Goal: Information Seeking & Learning: Learn about a topic

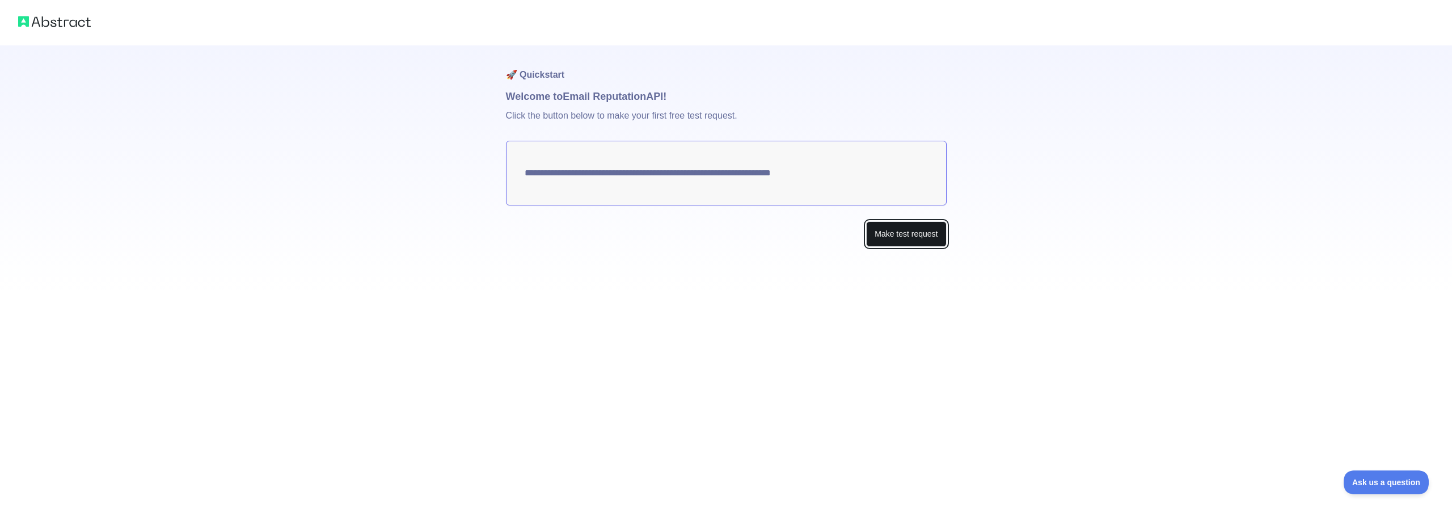
click at [883, 230] on button "Make test request" at bounding box center [906, 234] width 80 height 26
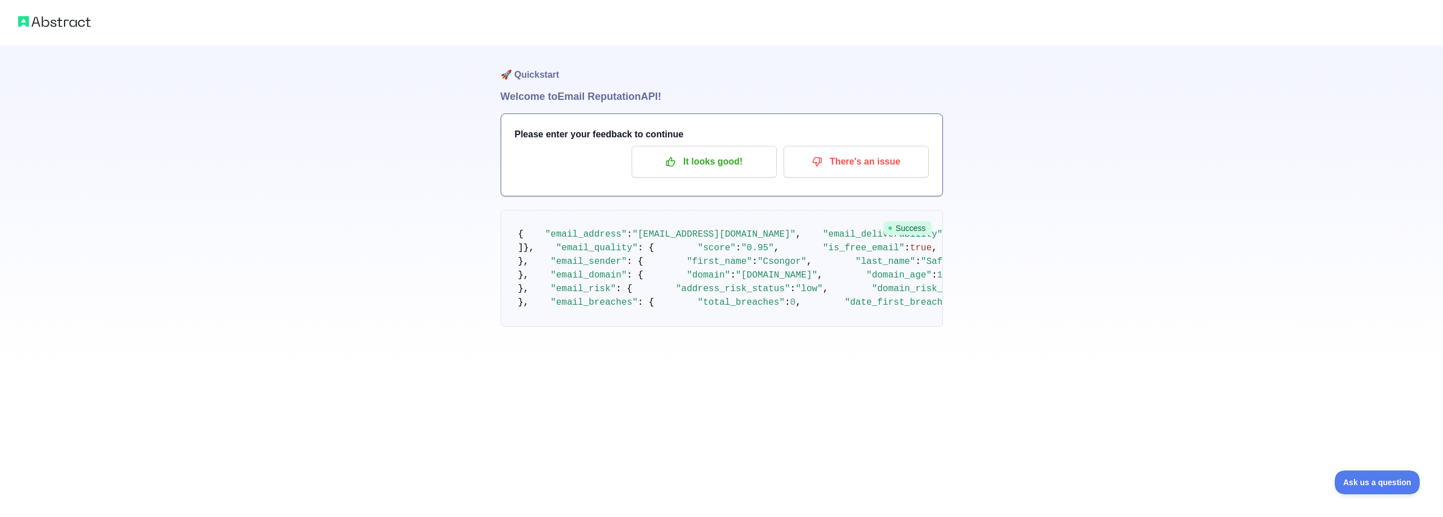
scroll to position [75, 0]
drag, startPoint x: 635, startPoint y: 170, endPoint x: 687, endPoint y: 173, distance: 52.3
click at [687, 229] on span ""[EMAIL_ADDRESS][DOMAIN_NAME]"" at bounding box center [713, 234] width 163 height 10
drag, startPoint x: 651, startPoint y: 213, endPoint x: 698, endPoint y: 213, distance: 47.1
click at [1258, 229] on span ""valid_email"" at bounding box center [1293, 234] width 71 height 10
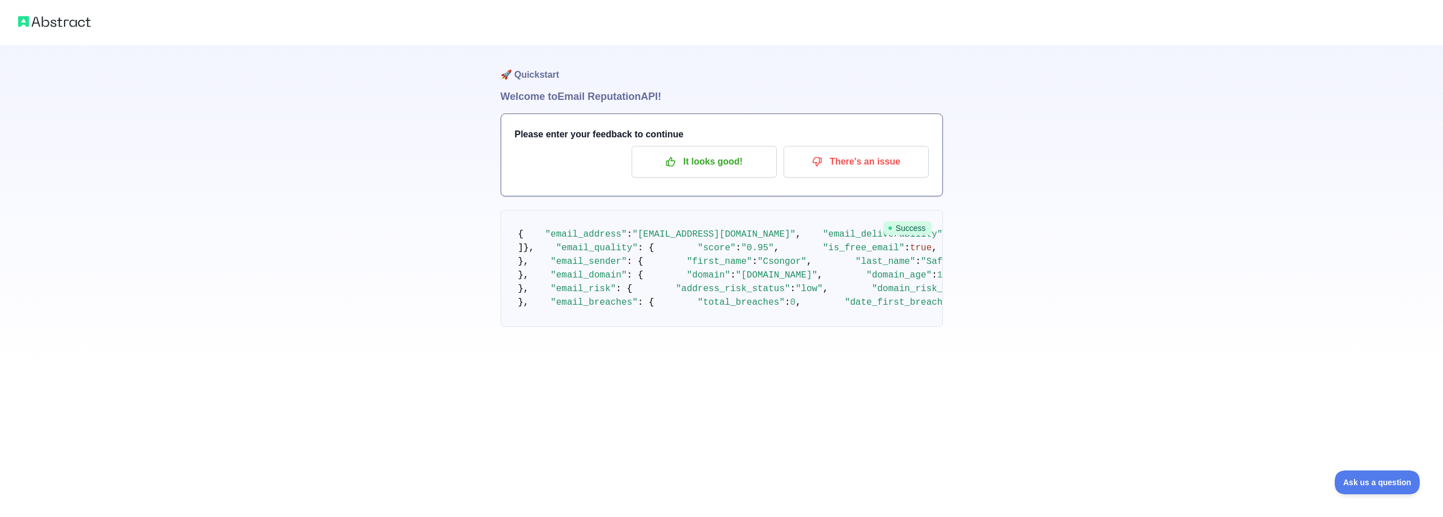
scroll to position [378, 0]
drag, startPoint x: 633, startPoint y: 252, endPoint x: 666, endPoint y: 246, distance: 32.9
click at [758, 256] on span ""Csongor"" at bounding box center [782, 261] width 49 height 10
drag, startPoint x: 628, startPoint y: 267, endPoint x: 654, endPoint y: 266, distance: 25.5
click at [921, 266] on span ""Safety"" at bounding box center [943, 261] width 44 height 10
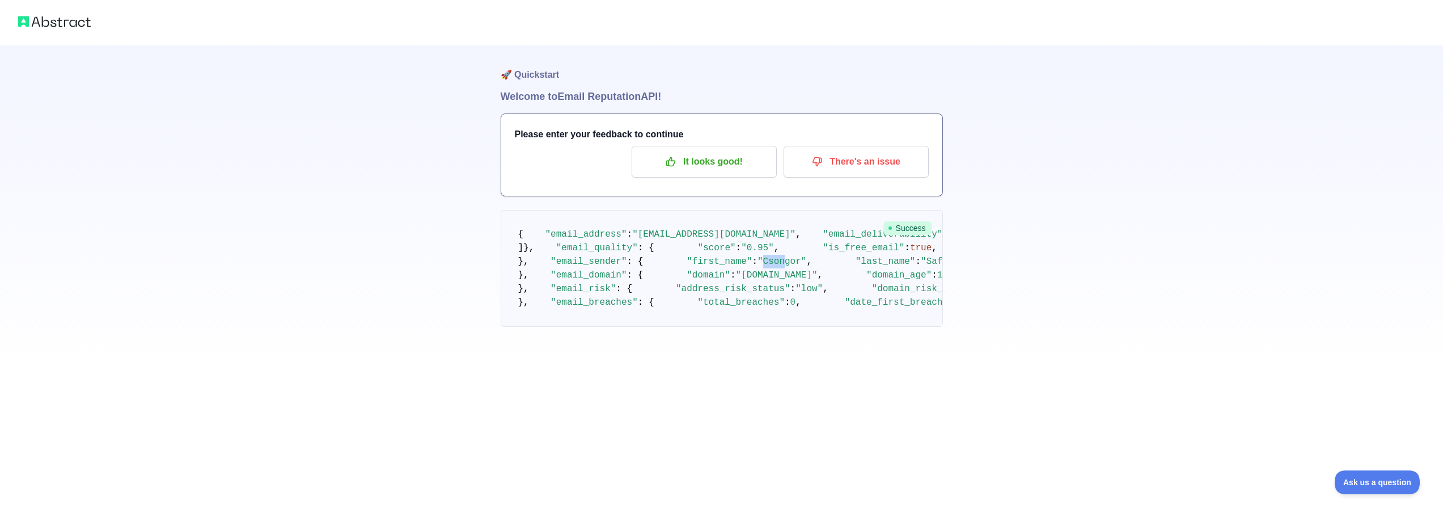
drag, startPoint x: 633, startPoint y: 247, endPoint x: 652, endPoint y: 251, distance: 19.7
click at [758, 256] on span ""Csongor"" at bounding box center [782, 261] width 49 height 10
drag, startPoint x: 682, startPoint y: 278, endPoint x: 691, endPoint y: 277, distance: 9.2
click at [1134, 267] on span ""Google"" at bounding box center [1156, 261] width 44 height 10
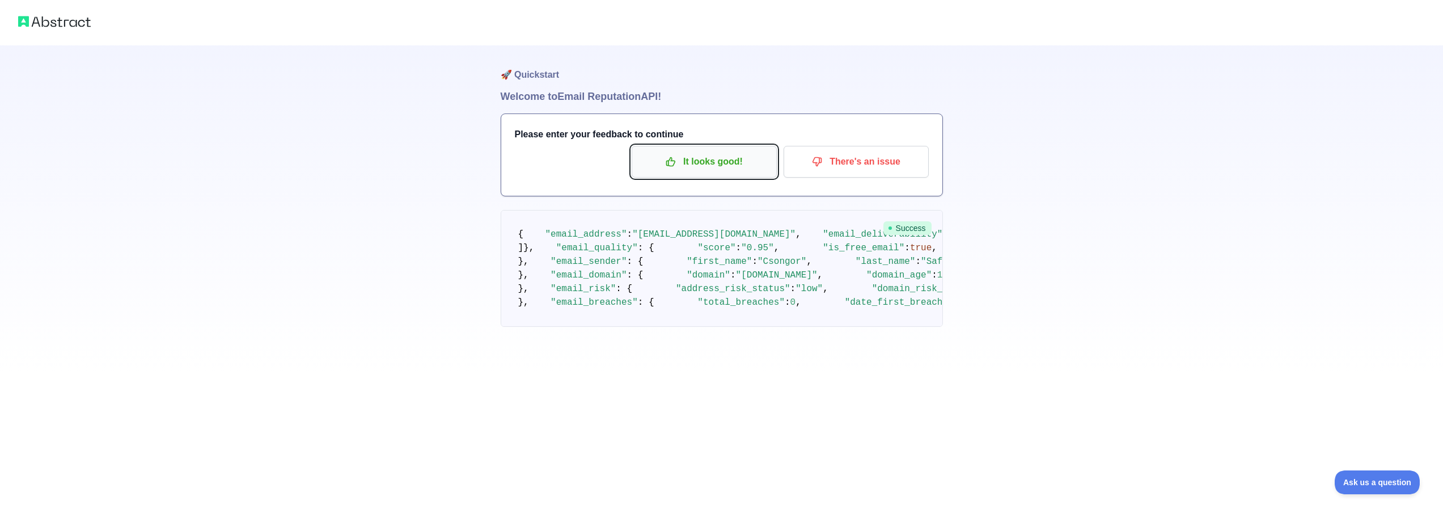
click at [751, 168] on p "It looks good!" at bounding box center [704, 161] width 128 height 19
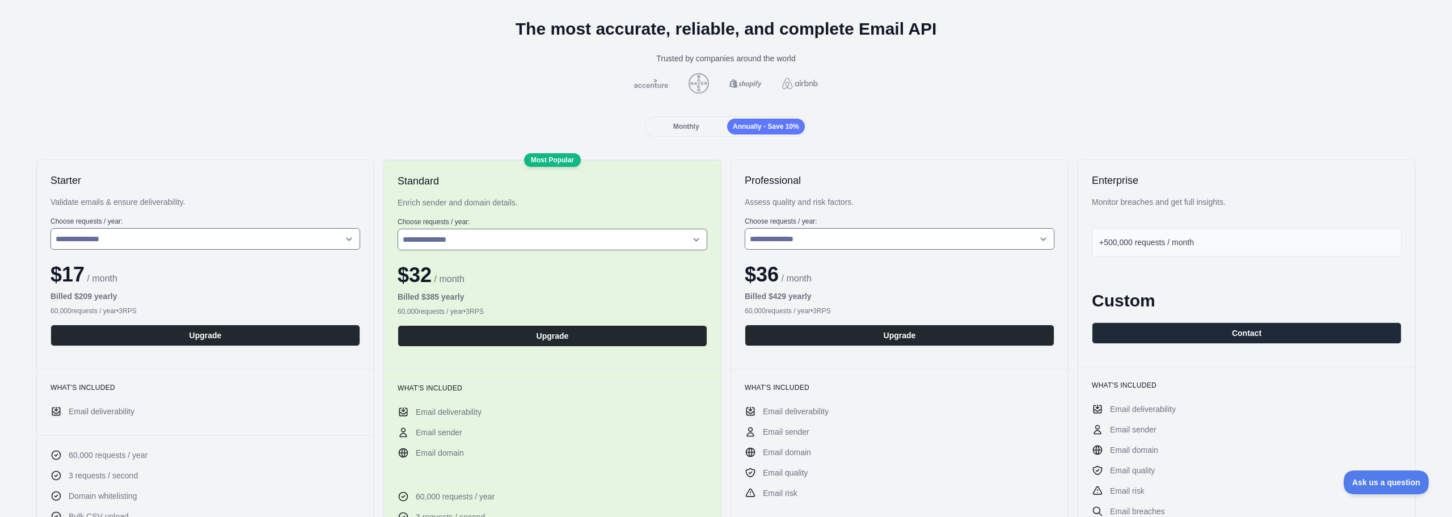
scroll to position [75, 0]
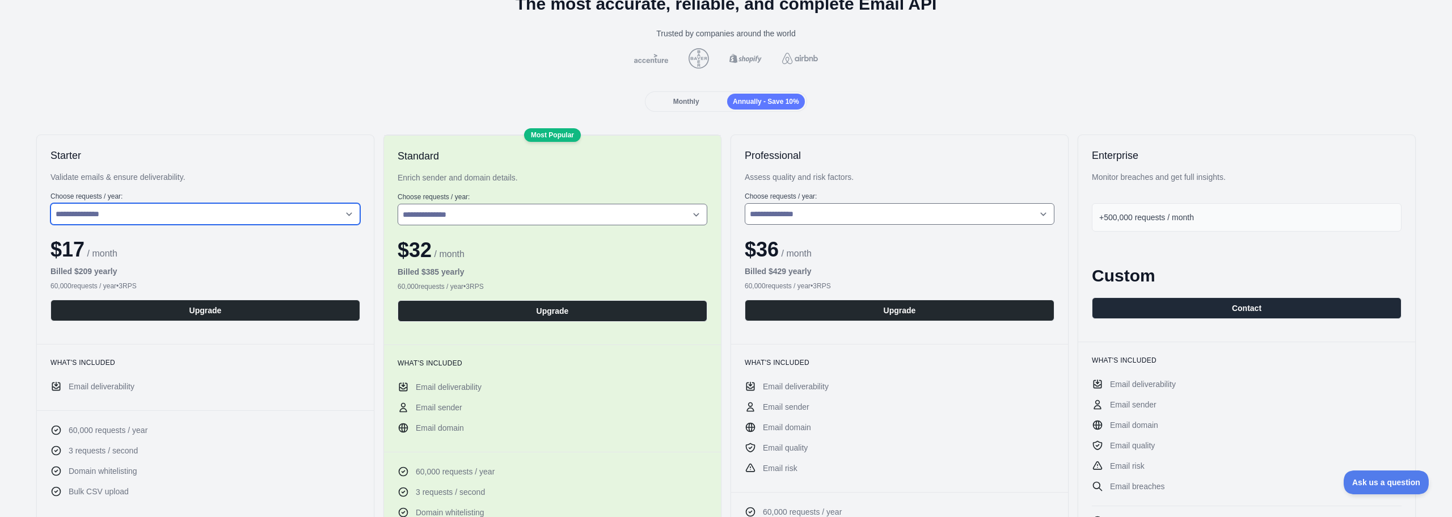
click at [346, 216] on select "**********" at bounding box center [205, 214] width 310 height 22
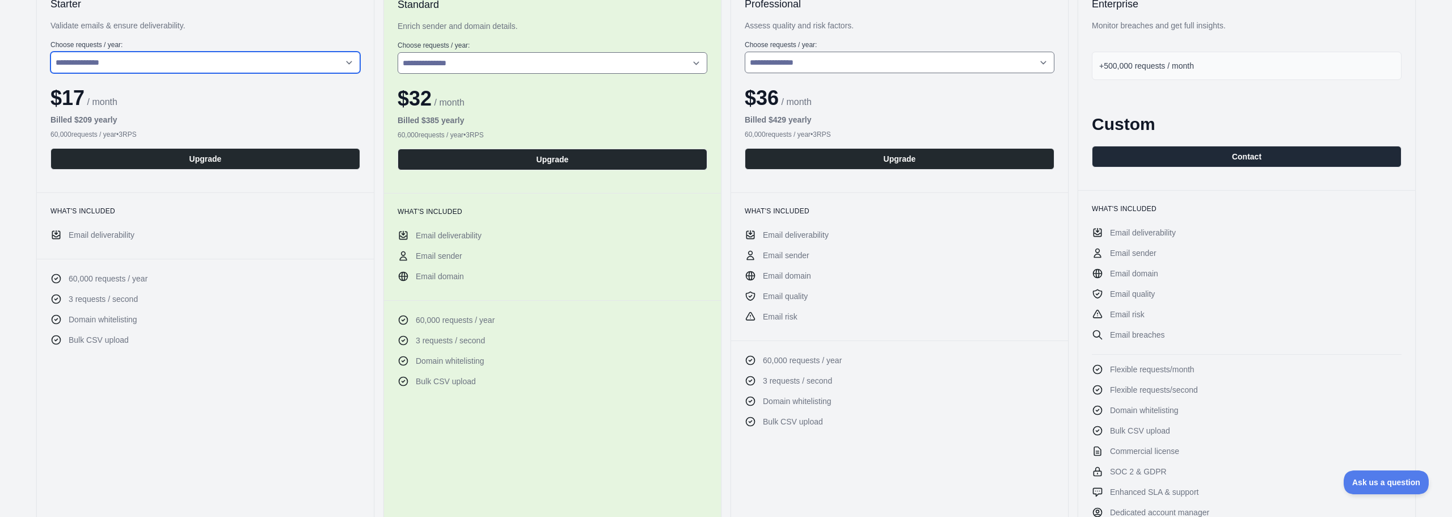
scroll to position [151, 0]
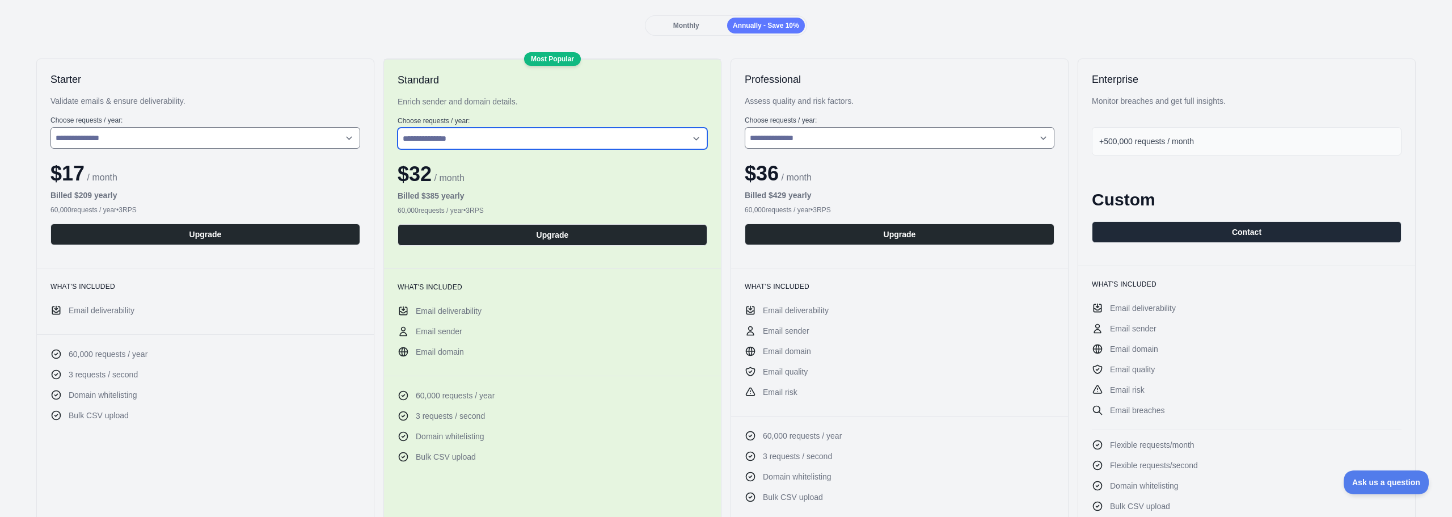
click at [419, 143] on select "**********" at bounding box center [553, 139] width 310 height 22
click at [398, 128] on select "**********" at bounding box center [553, 139] width 310 height 22
click at [490, 122] on label "Choose requests / year :" at bounding box center [553, 120] width 310 height 9
click at [469, 137] on select "**********" at bounding box center [553, 139] width 310 height 22
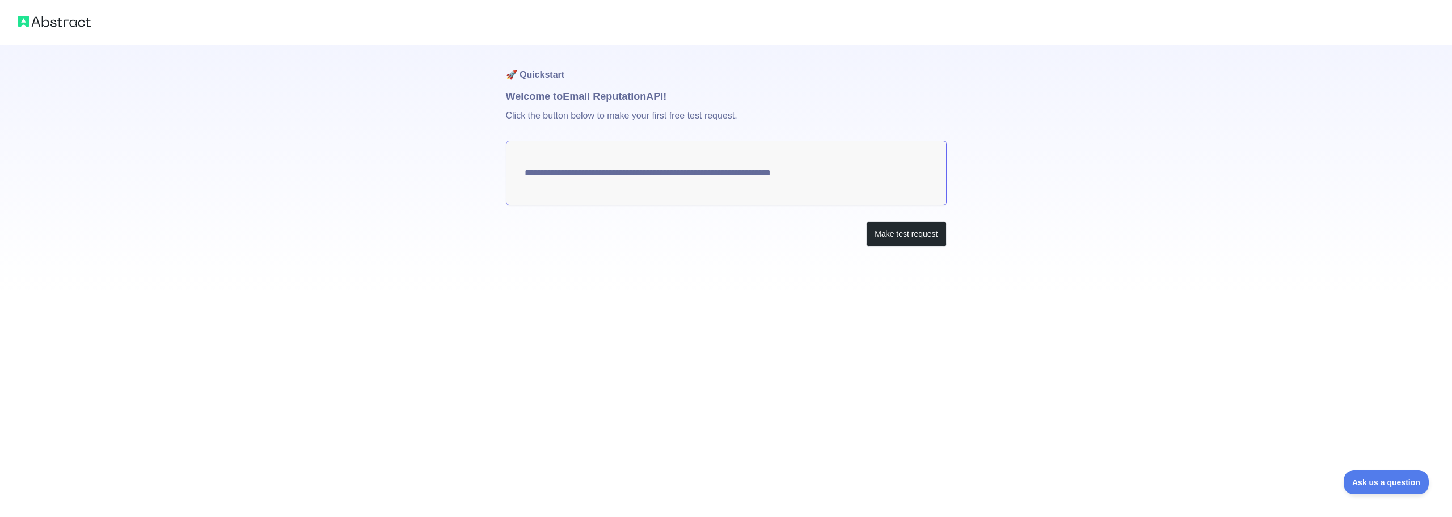
drag, startPoint x: 813, startPoint y: 165, endPoint x: 857, endPoint y: 180, distance: 46.1
click at [817, 167] on textarea "**********" at bounding box center [726, 173] width 441 height 65
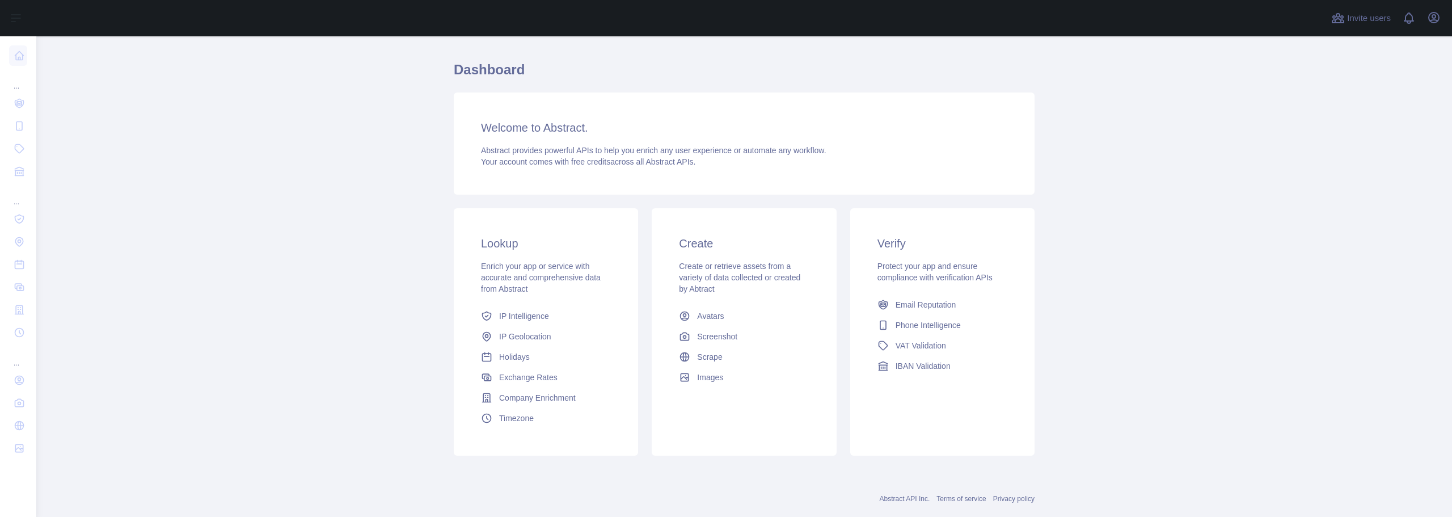
scroll to position [48, 0]
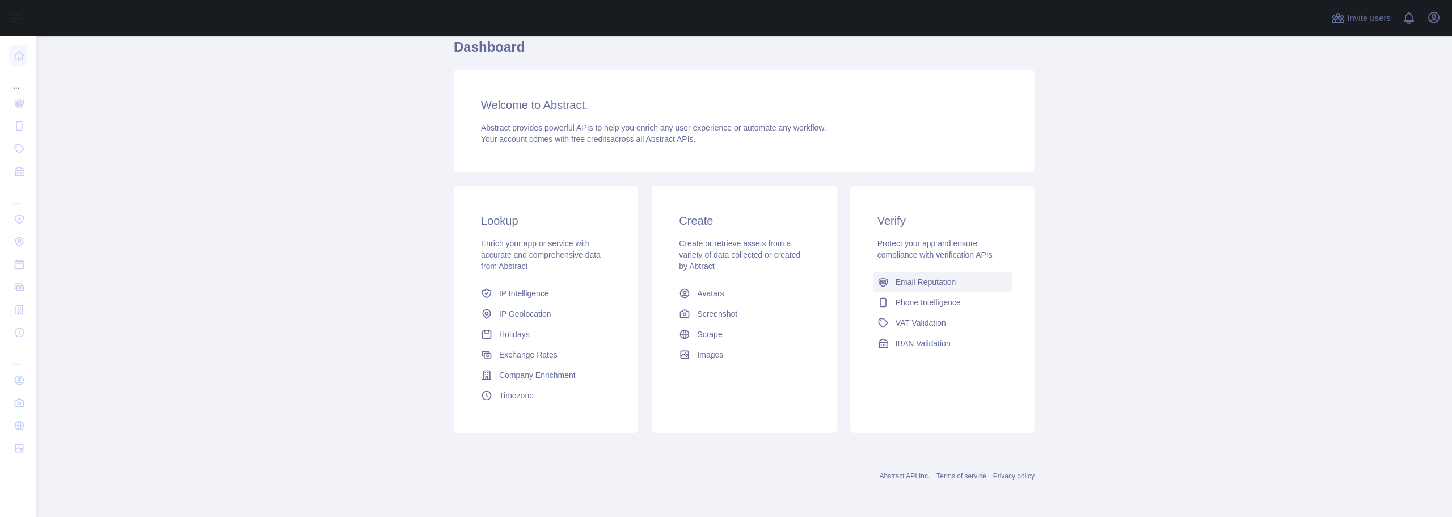
click at [925, 277] on span "Email Reputation" at bounding box center [925, 281] width 61 height 11
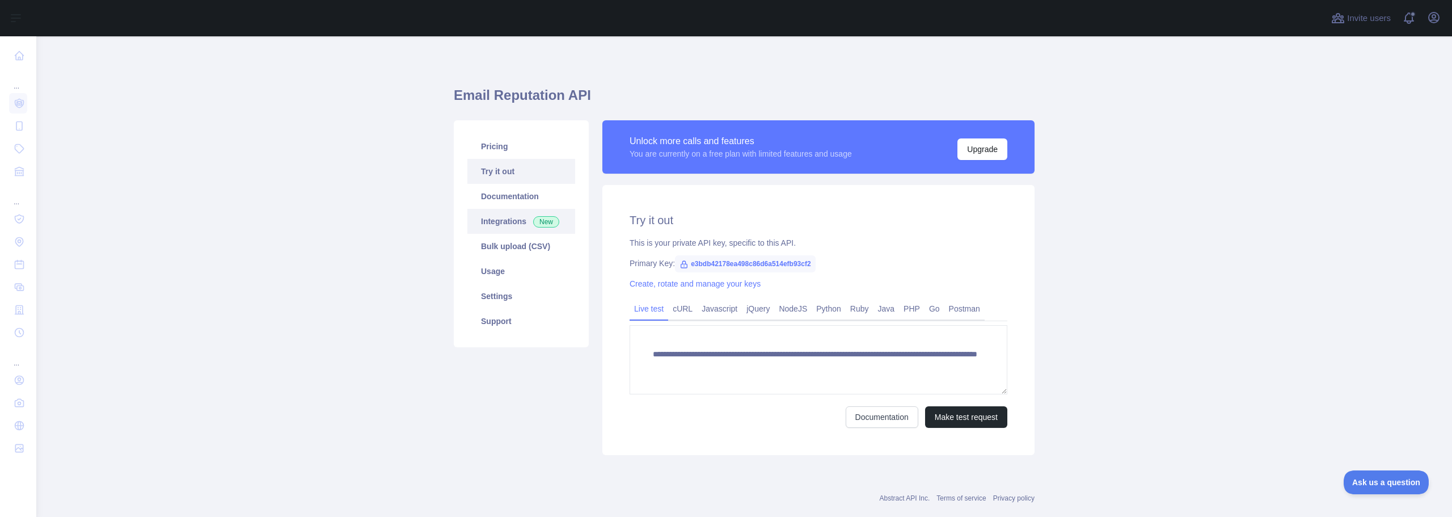
click at [497, 227] on link "Integrations New" at bounding box center [521, 221] width 108 height 25
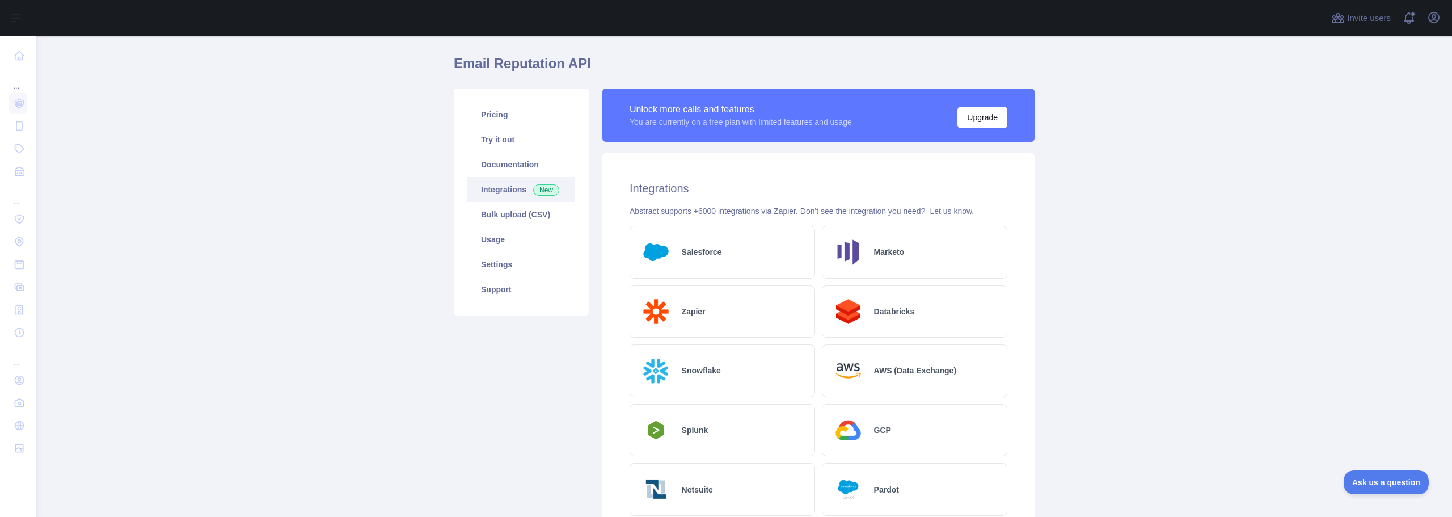
scroll to position [28, 0]
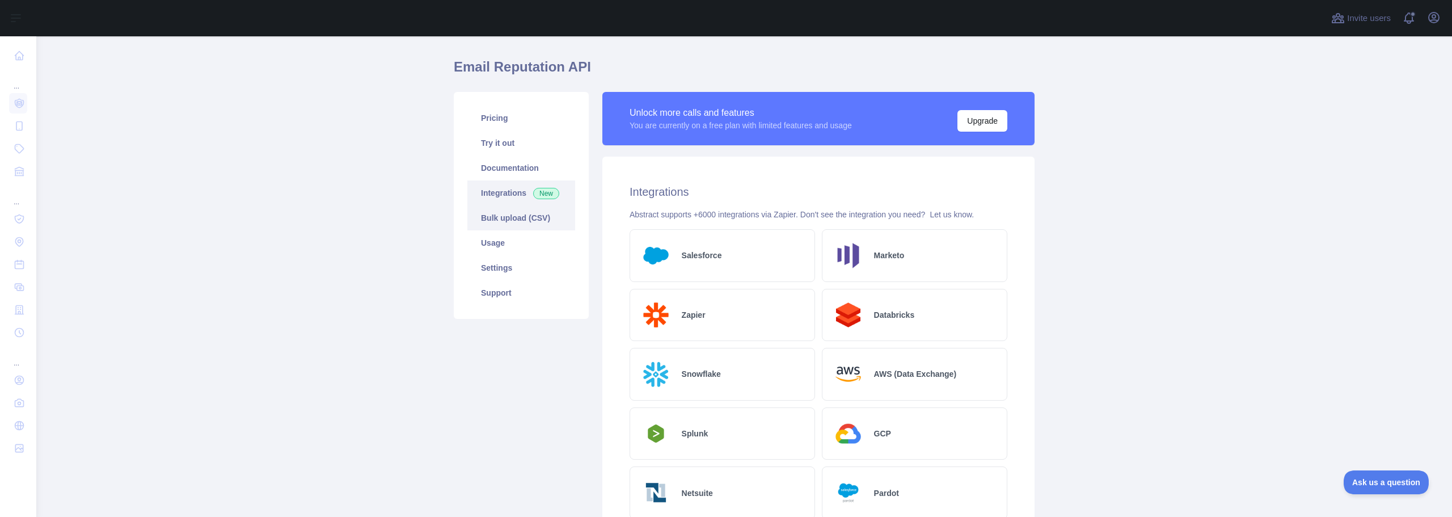
click at [487, 214] on link "Bulk upload (CSV)" at bounding box center [521, 217] width 108 height 25
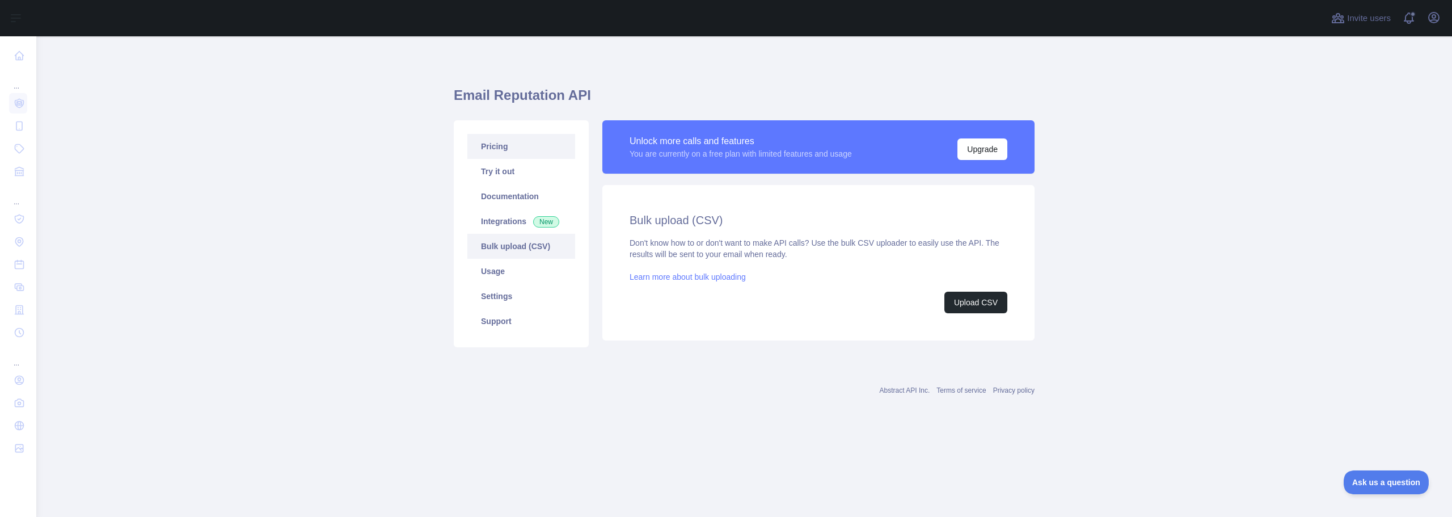
click at [526, 157] on link "Pricing" at bounding box center [521, 146] width 108 height 25
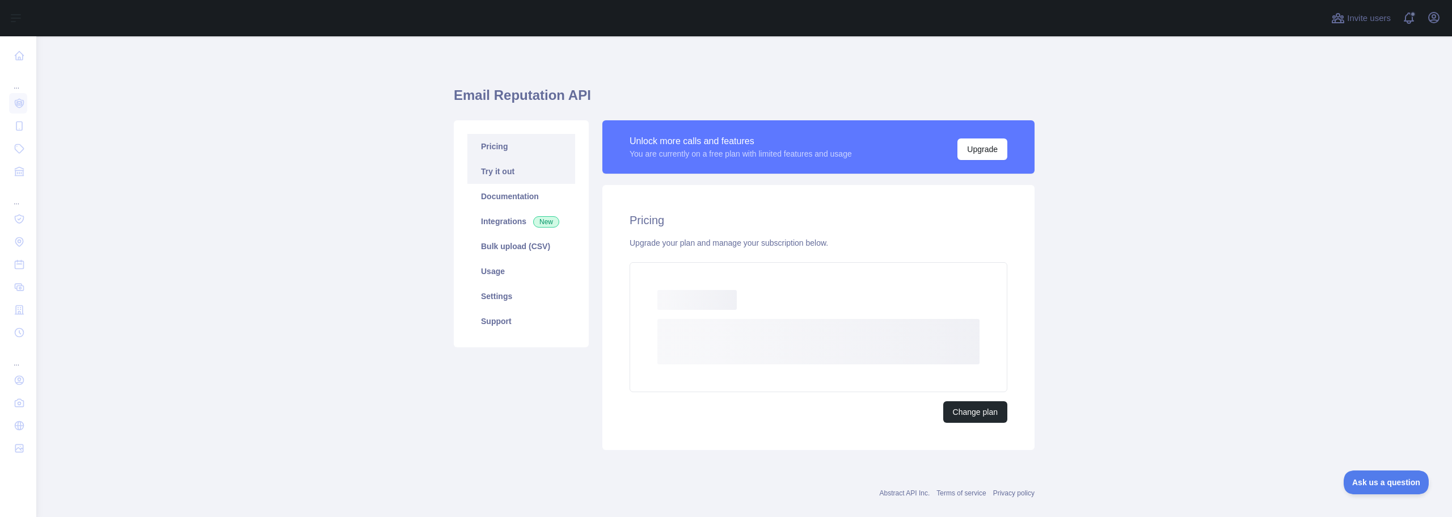
click at [518, 168] on link "Try it out" at bounding box center [521, 171] width 108 height 25
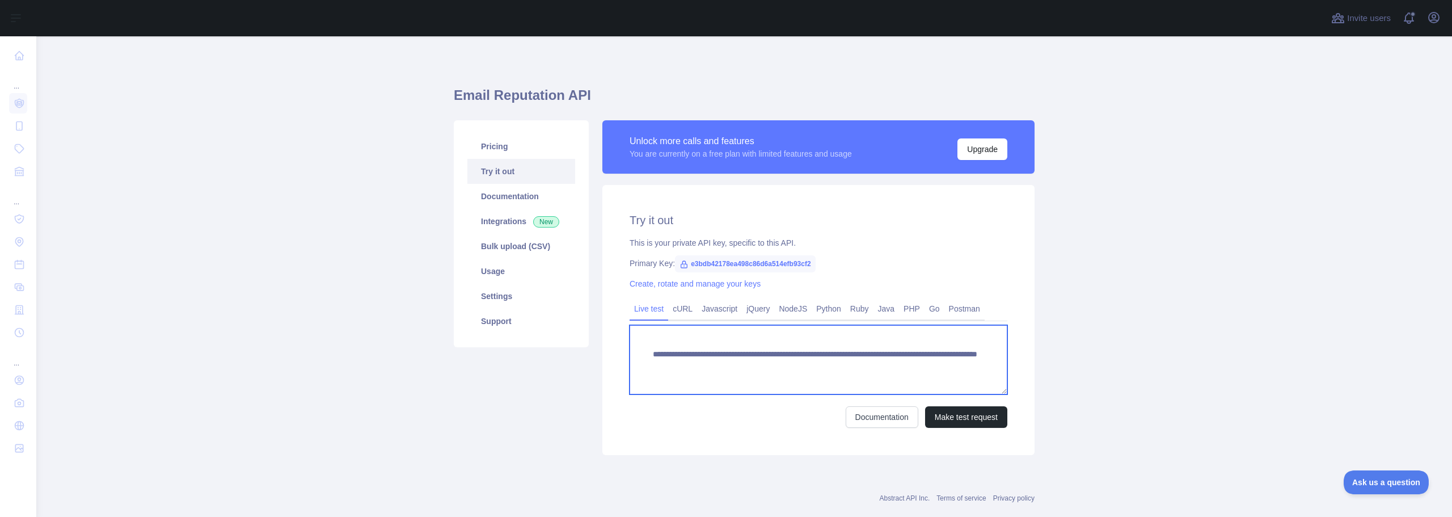
click at [954, 366] on textarea "**********" at bounding box center [818, 359] width 378 height 69
drag, startPoint x: 954, startPoint y: 366, endPoint x: 867, endPoint y: 379, distance: 88.2
click at [867, 379] on textarea "**********" at bounding box center [818, 359] width 378 height 69
click at [937, 370] on textarea "**********" at bounding box center [818, 359] width 378 height 69
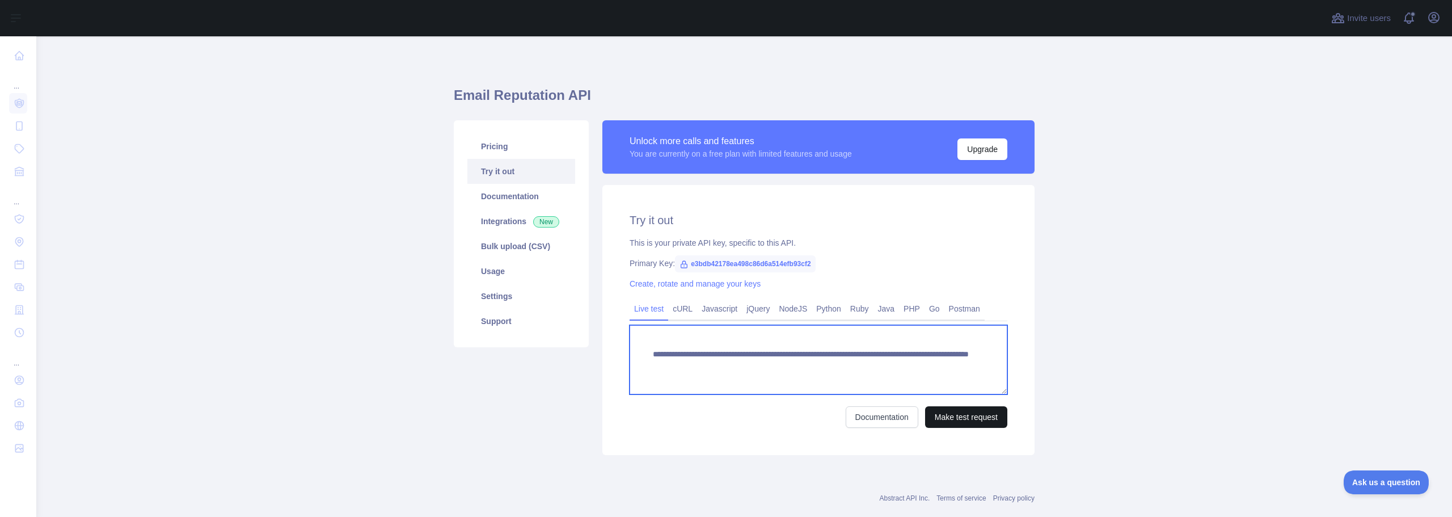
type textarea "**********"
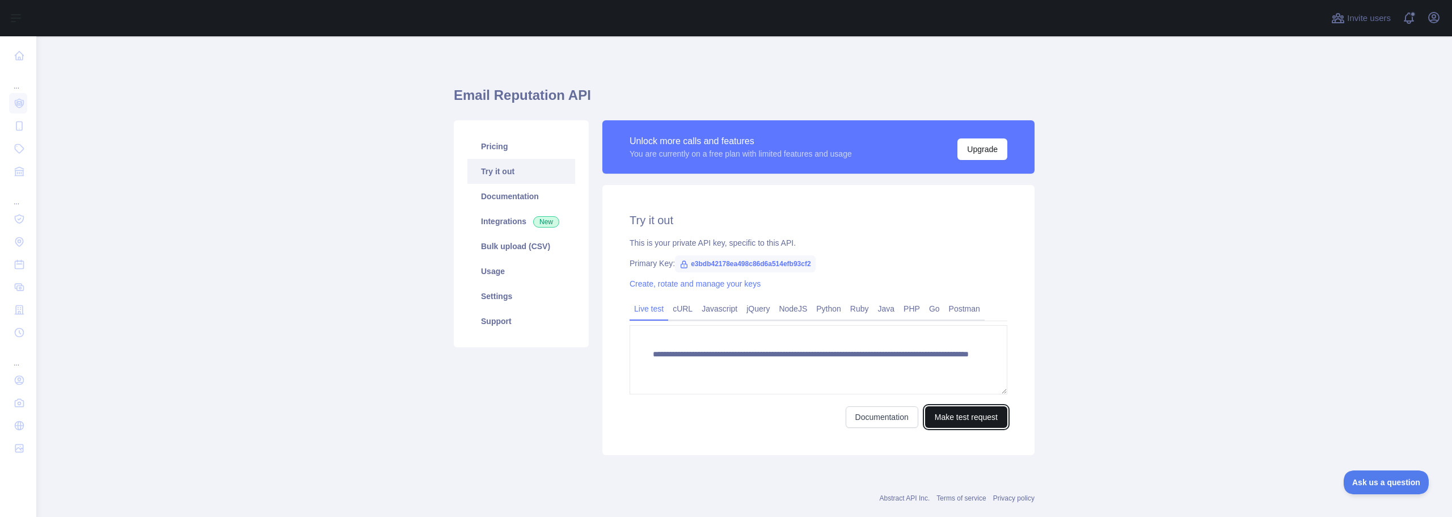
click at [967, 424] on button "Make test request" at bounding box center [966, 417] width 82 height 22
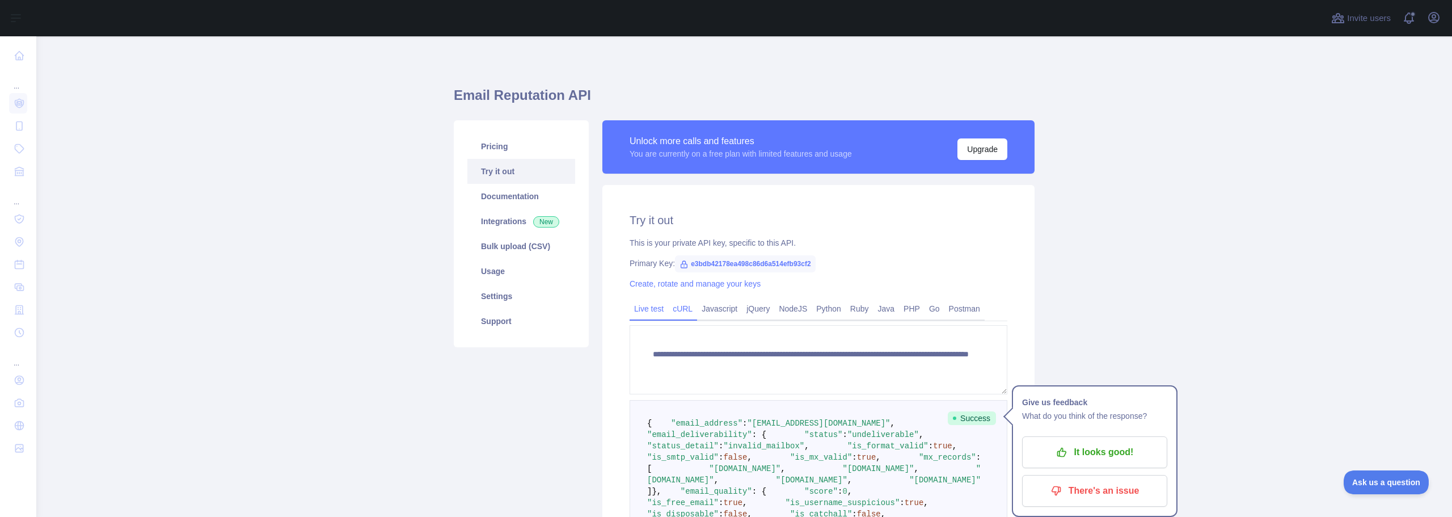
click at [675, 303] on link "cURL" at bounding box center [682, 308] width 29 height 18
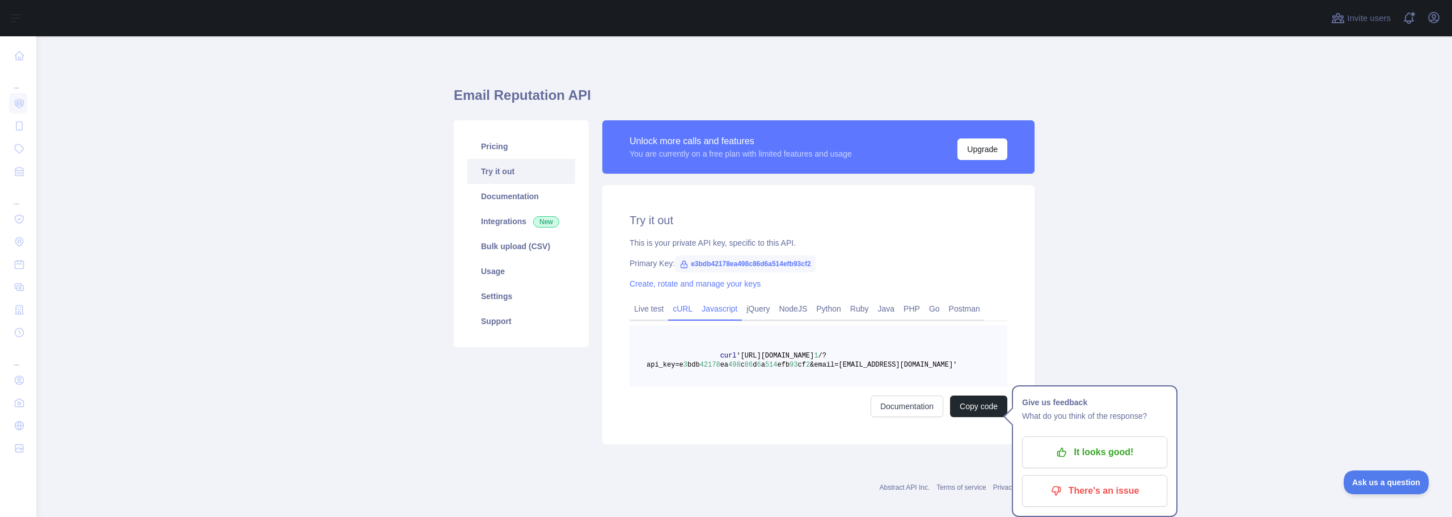
click at [716, 301] on link "Javascript" at bounding box center [719, 308] width 45 height 18
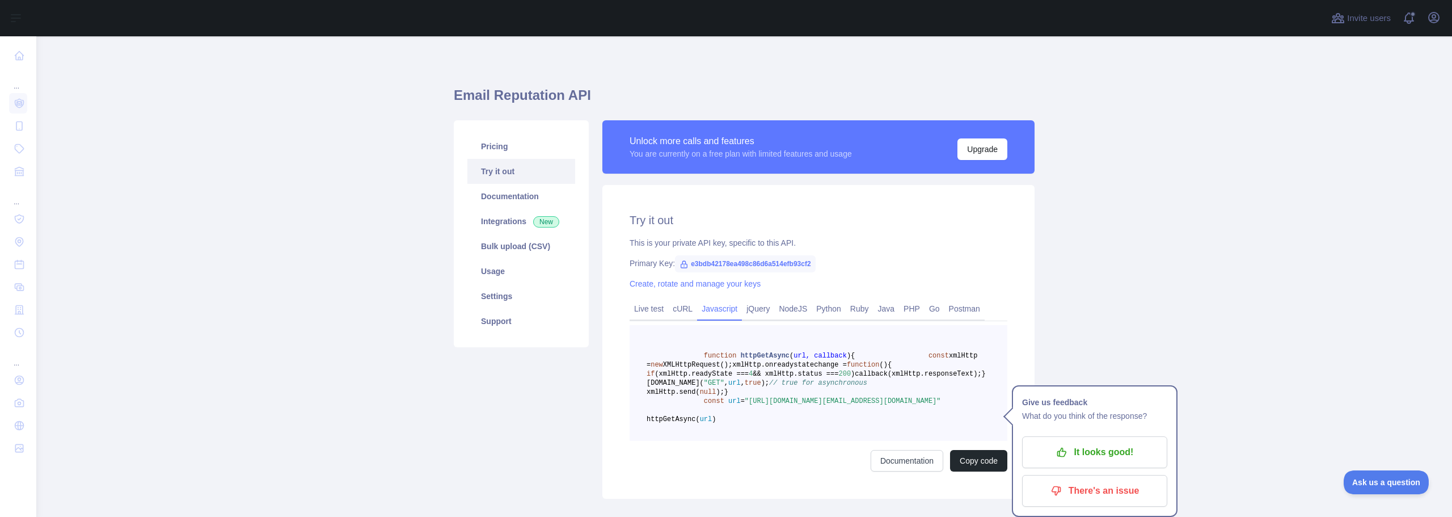
click at [818, 297] on div "Try it out This is your private API key, specific to this API. Primary Key: e3b…" at bounding box center [818, 342] width 432 height 314
click at [818, 301] on link "Python" at bounding box center [829, 308] width 34 height 18
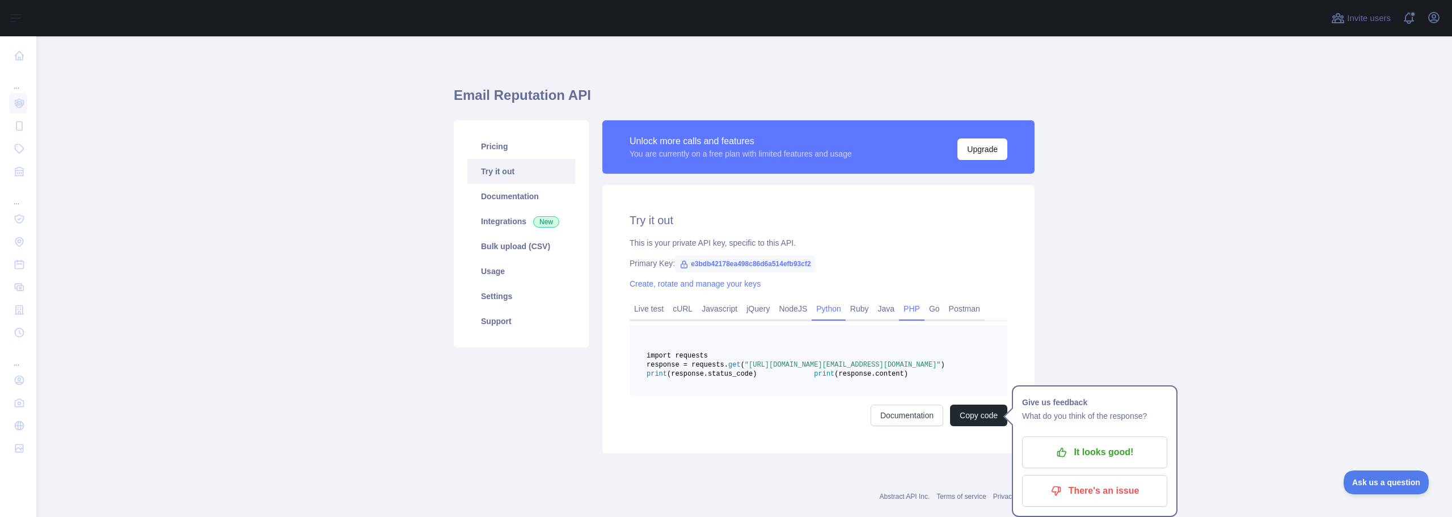
click at [905, 305] on link "PHP" at bounding box center [912, 308] width 26 height 18
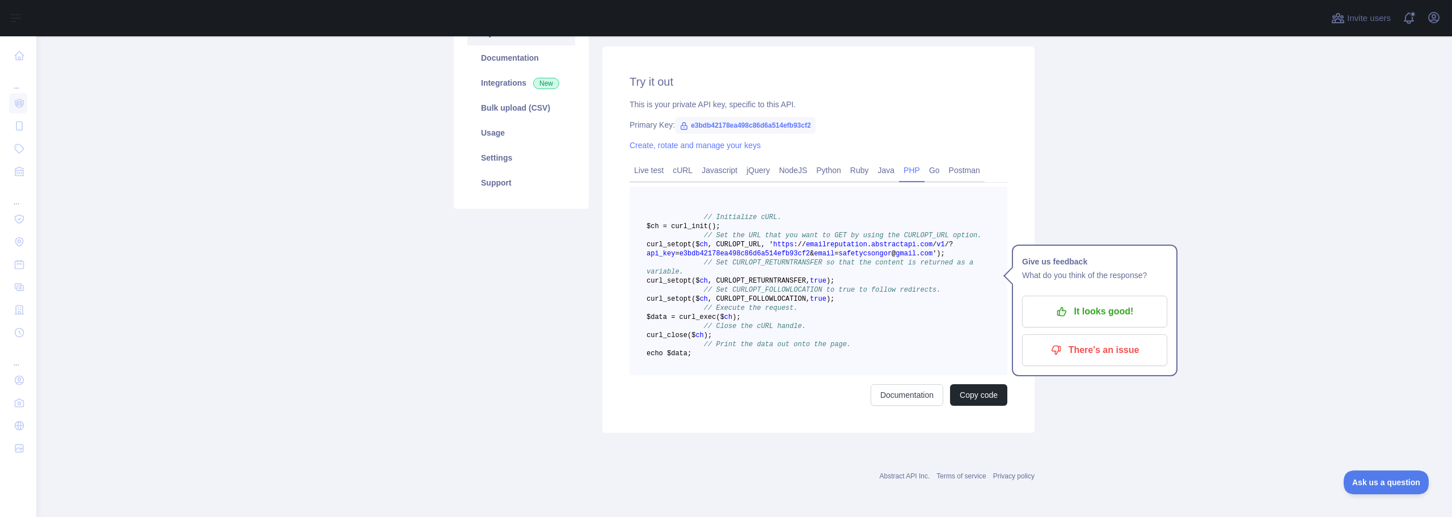
scroll to position [193, 0]
click at [780, 345] on pre "// Initialize cURL. $ch = curl _init() ; // Set the URL that you want to GET by…" at bounding box center [818, 281] width 378 height 188
click at [753, 345] on pre "// Initialize cURL. $ch = curl _init() ; // Set the URL that you want to GET by…" at bounding box center [818, 281] width 378 height 188
click at [916, 250] on span "." at bounding box center [918, 254] width 4 height 8
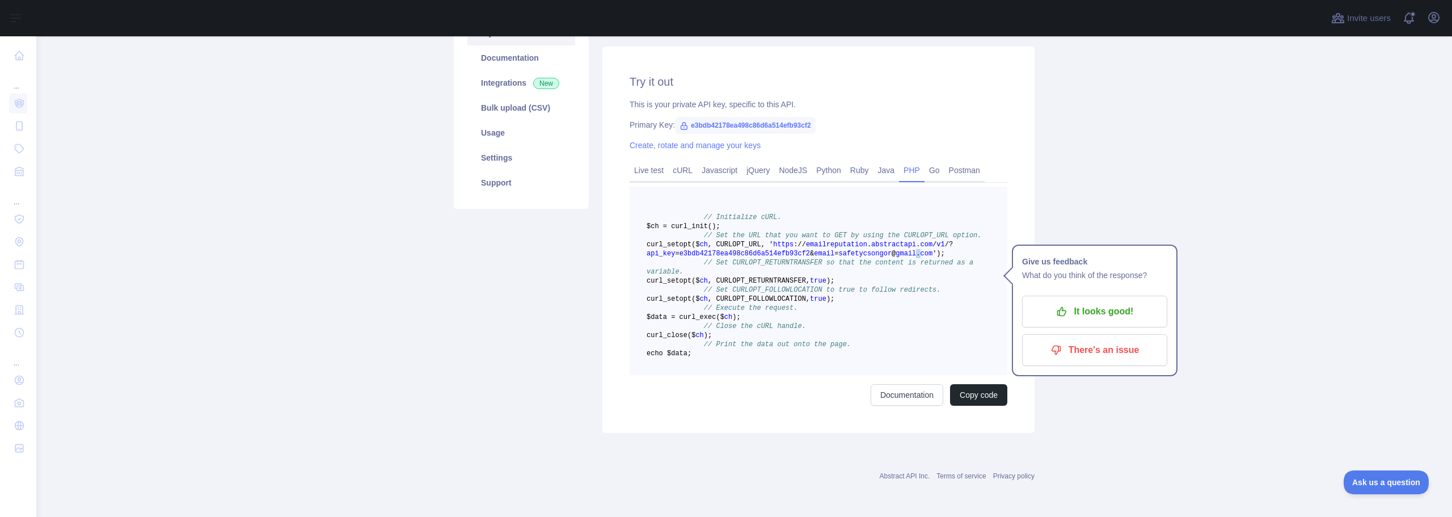
click at [916, 250] on span "." at bounding box center [918, 254] width 4 height 8
click at [783, 204] on pre "// Initialize cURL. $ch = curl _init() ; // Set the URL that you want to GET by…" at bounding box center [818, 281] width 378 height 188
drag, startPoint x: 779, startPoint y: 199, endPoint x: 827, endPoint y: 209, distance: 48.6
click at [827, 240] on span "curl _setopt($ ch , CURLOPT_URL, ' https : / / emailreputation . abstractapi . …" at bounding box center [799, 248] width 306 height 17
click at [838, 250] on span "safetycsongor" at bounding box center [864, 254] width 53 height 8
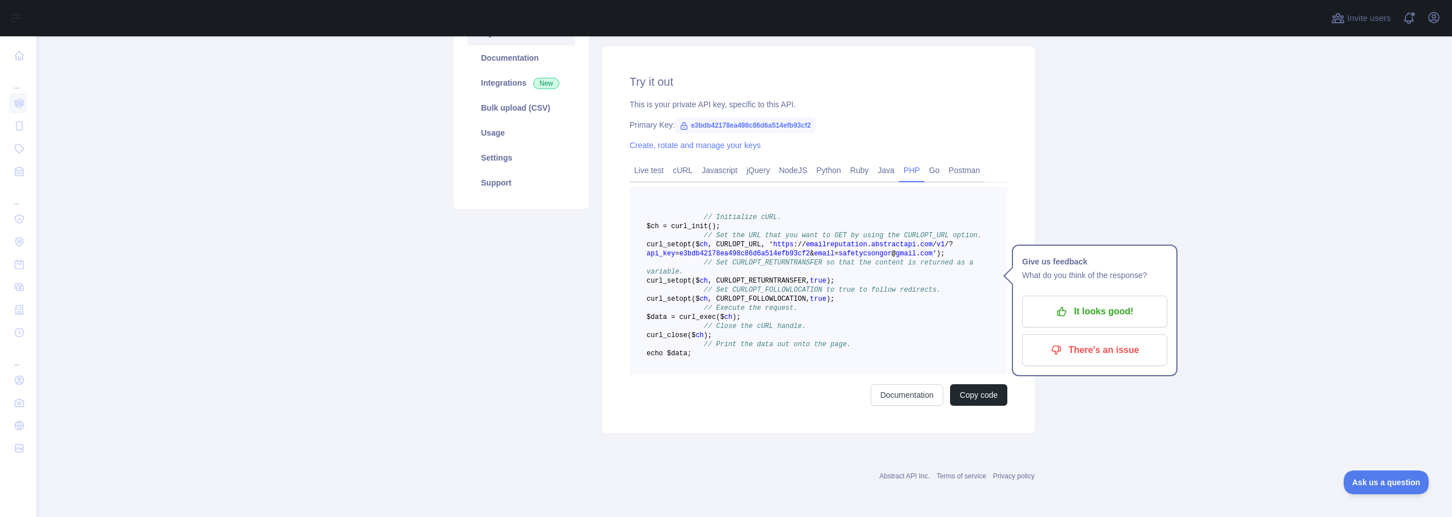
click at [895, 250] on span "gmail" at bounding box center [905, 254] width 20 height 8
click at [932, 250] on span "')" at bounding box center [936, 254] width 8 height 8
click at [639, 161] on link "Live test" at bounding box center [648, 170] width 39 height 18
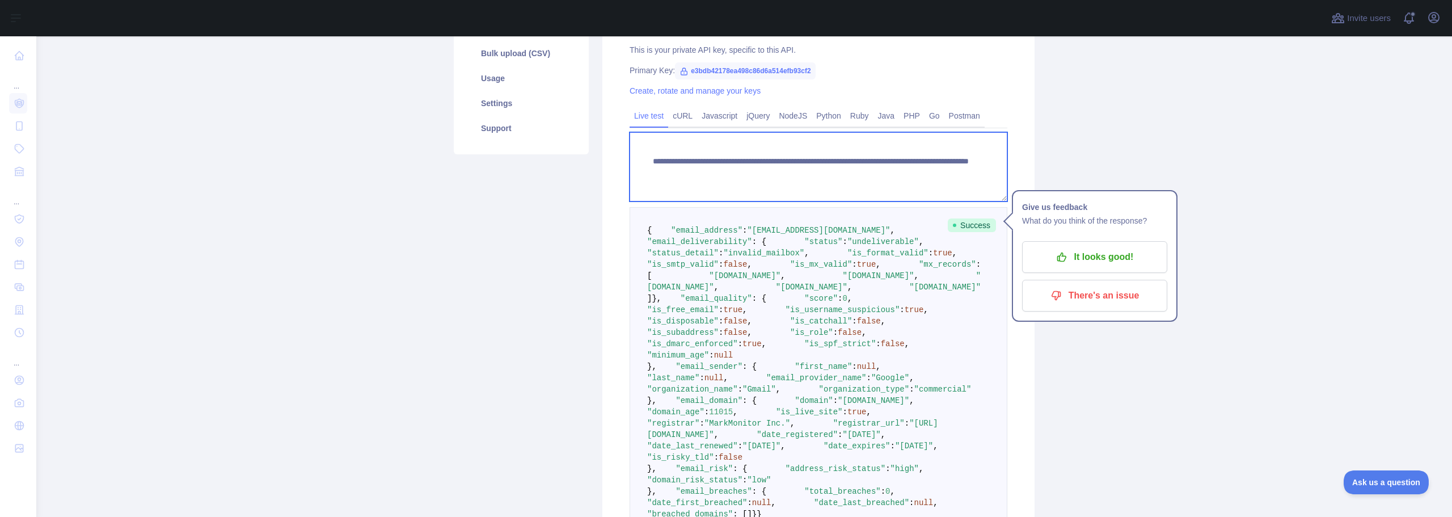
click at [905, 172] on textarea "**********" at bounding box center [818, 166] width 378 height 69
click at [922, 173] on textarea "**********" at bounding box center [818, 166] width 378 height 69
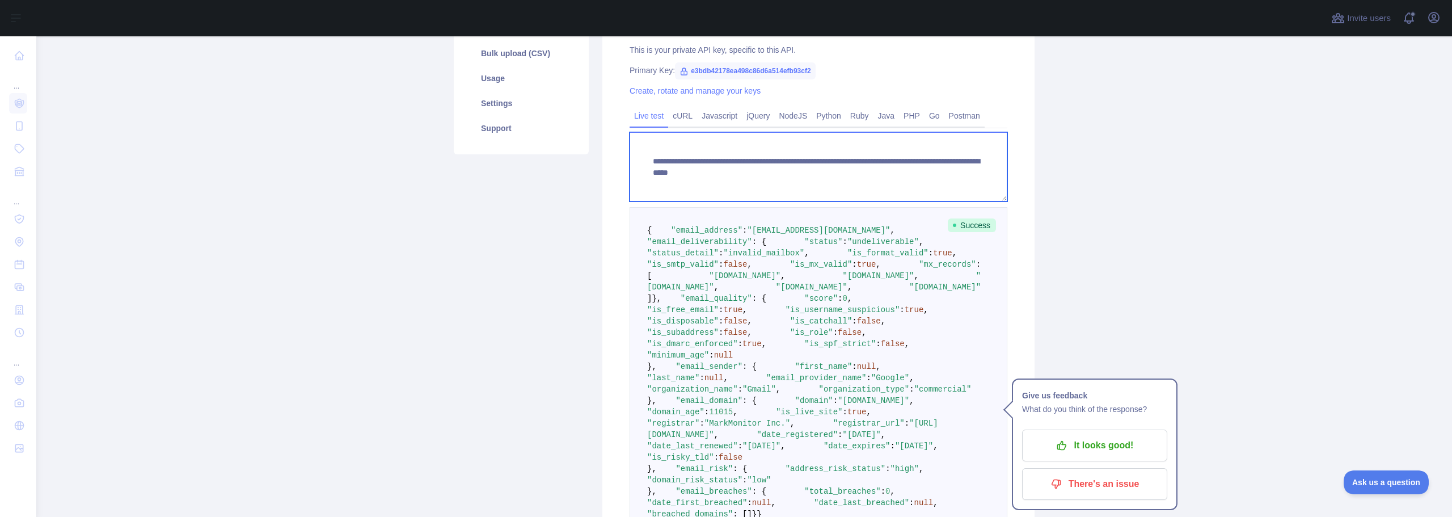
scroll to position [0, 0]
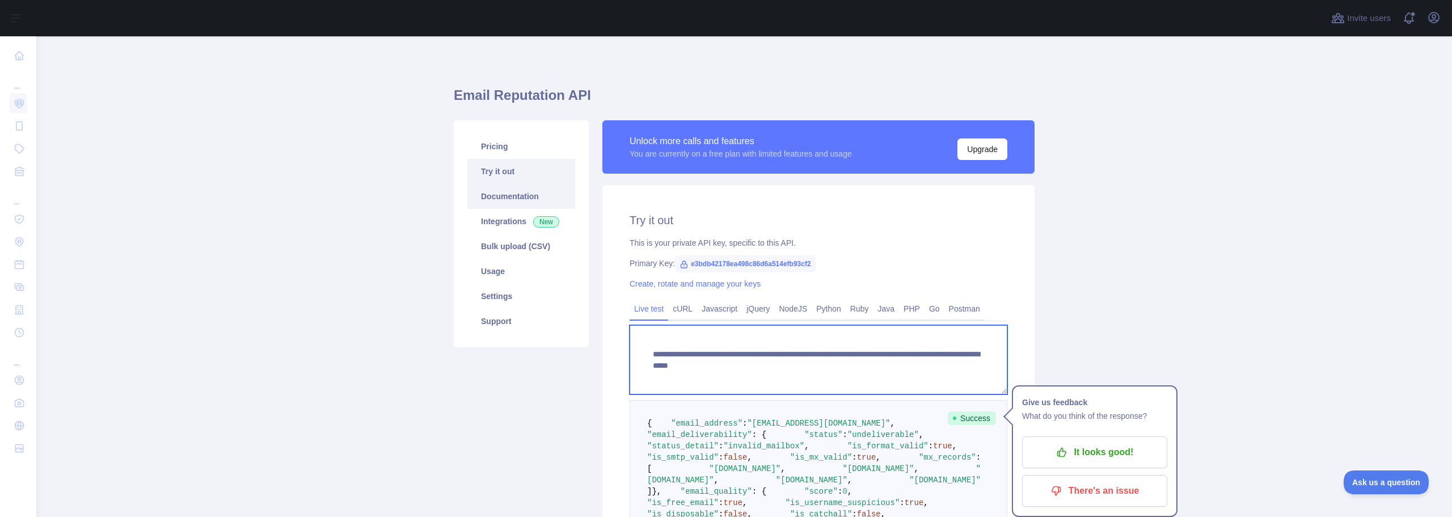
type textarea "**********"
click at [534, 184] on link "Documentation" at bounding box center [521, 196] width 108 height 25
click at [515, 192] on link "Documentation" at bounding box center [521, 196] width 108 height 25
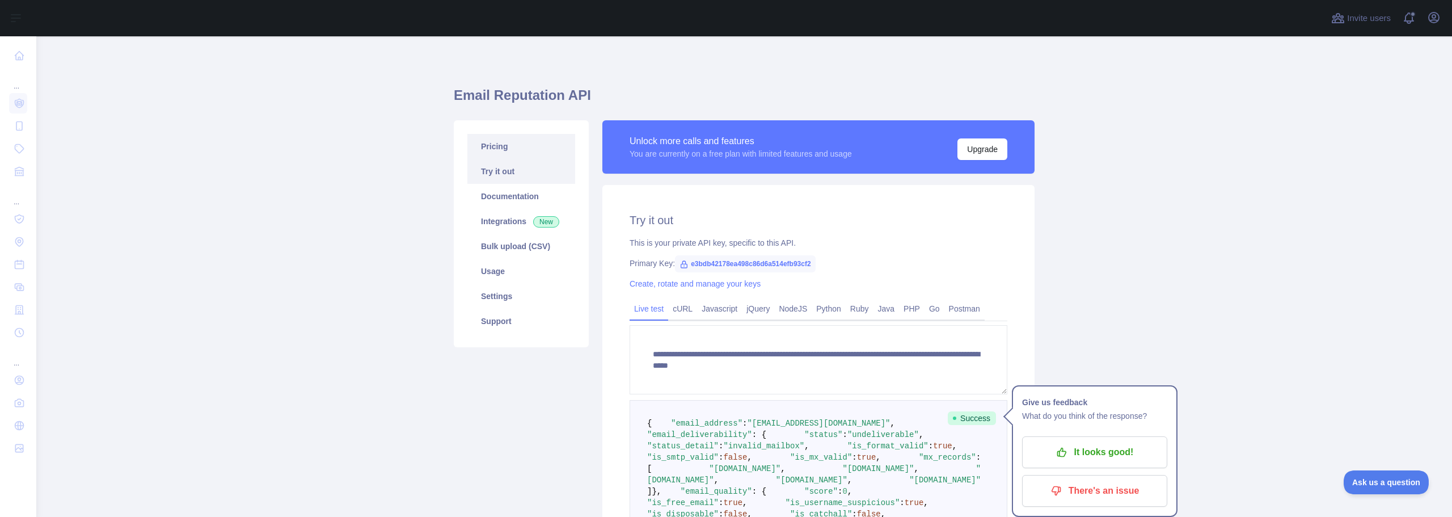
click at [507, 153] on link "Pricing" at bounding box center [521, 146] width 108 height 25
